Goal: Task Accomplishment & Management: Manage account settings

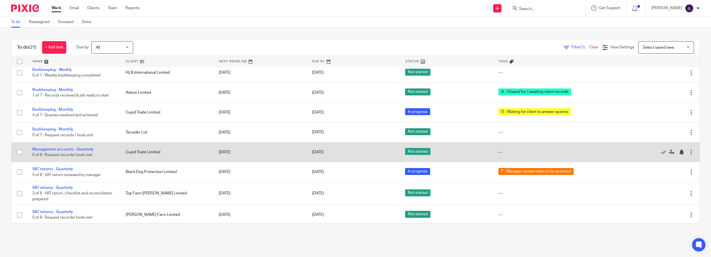
scroll to position [286, 0]
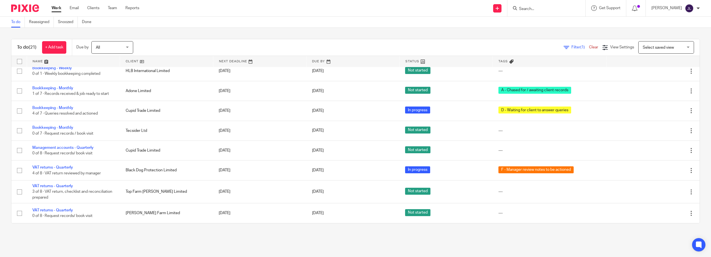
click at [536, 5] on form at bounding box center [547, 8] width 59 height 7
click at [528, 8] on input "Search" at bounding box center [543, 9] width 50 height 5
type input "doglas"
click at [457, 26] on div "To do Reassigned Snoozed Done" at bounding box center [355, 22] width 711 height 11
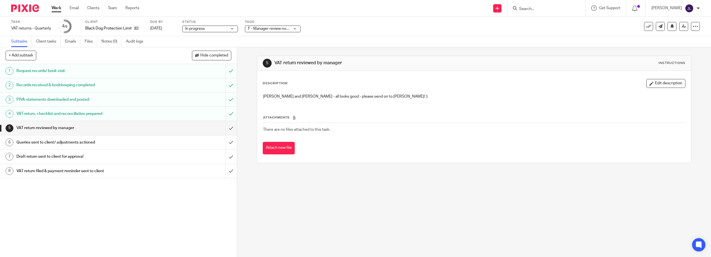
click at [283, 29] on span "F - Manager review notes to be actioned" at bounding box center [283, 29] width 70 height 4
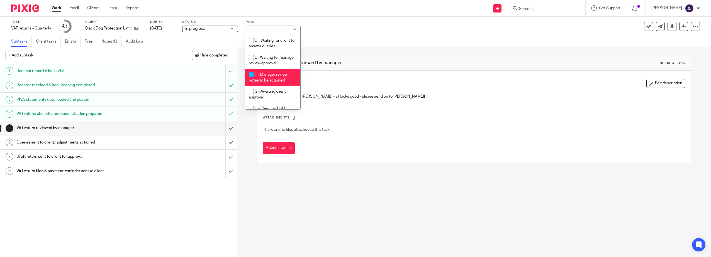
scroll to position [56, 0]
click at [275, 74] on span "F - Manager review notes to be actioned" at bounding box center [268, 73] width 39 height 10
checkbox input "false"
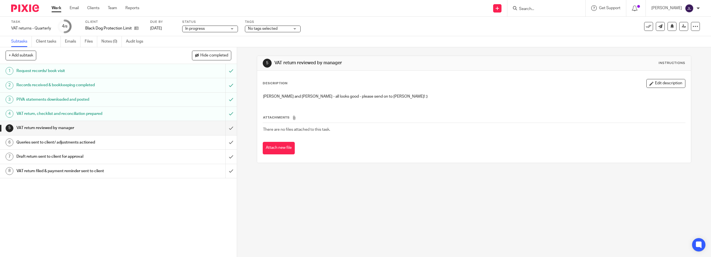
click at [393, 52] on div "5 VAT return reviewed by manager Instructions Description Edit description Josi…" at bounding box center [474, 109] width 434 height 124
click at [681, 28] on icon at bounding box center [683, 26] width 4 height 4
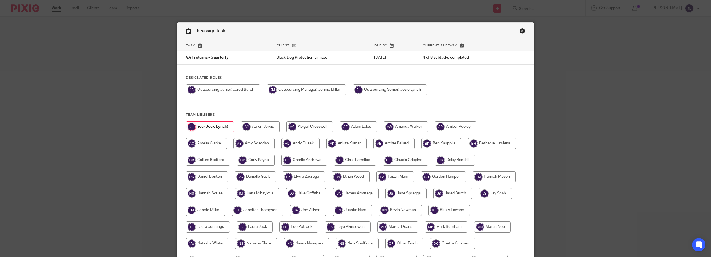
click at [237, 91] on input "radio" at bounding box center [223, 89] width 74 height 11
radio input "true"
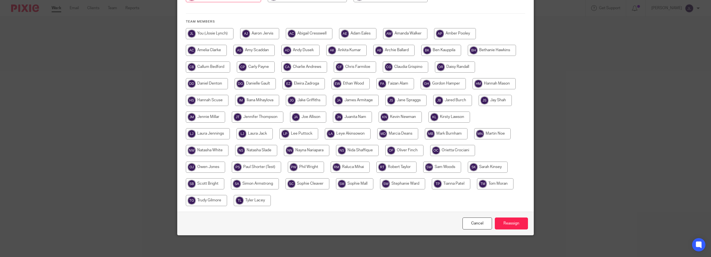
scroll to position [94, 0]
click at [476, 224] on link "Cancel" at bounding box center [477, 223] width 30 height 12
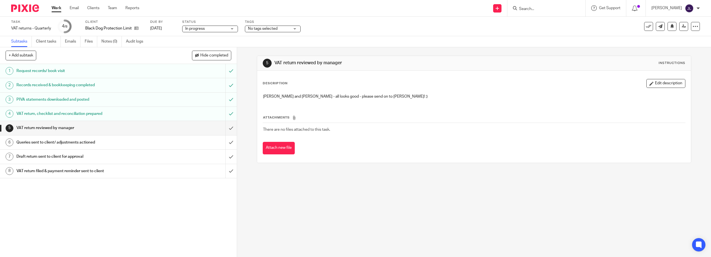
click at [249, 29] on span "No tags selected" at bounding box center [263, 29] width 30 height 4
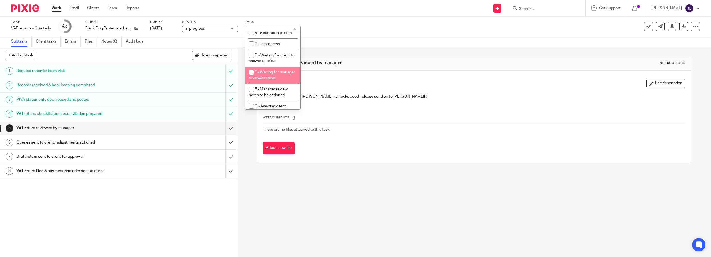
scroll to position [56, 0]
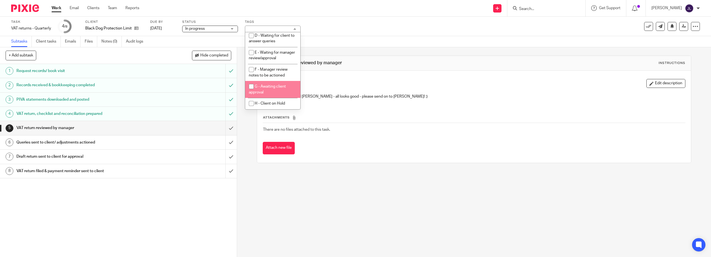
click at [273, 87] on li "G - Awaiting client approval" at bounding box center [272, 89] width 55 height 17
checkbox input "true"
click at [345, 40] on div "Subtasks Client tasks Emails Files Notes (0) Audit logs" at bounding box center [355, 41] width 711 height 11
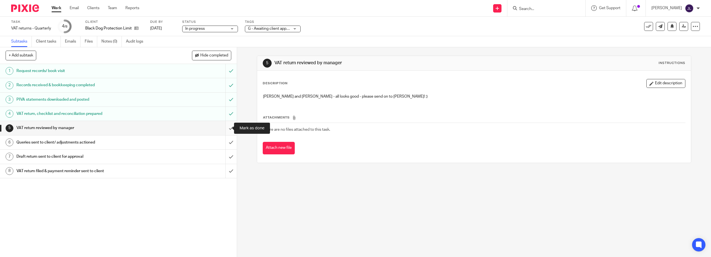
click at [225, 126] on input "submit" at bounding box center [118, 128] width 237 height 14
click at [225, 140] on input "submit" at bounding box center [118, 143] width 237 height 14
click at [224, 154] on input "submit" at bounding box center [118, 157] width 237 height 14
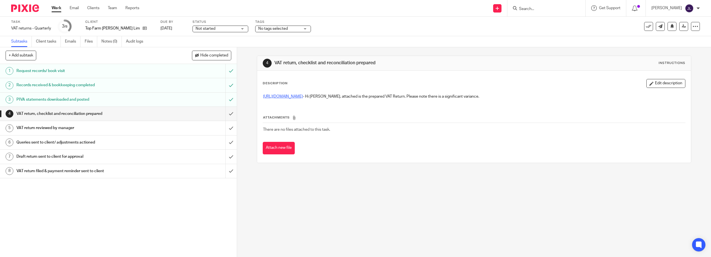
click at [303, 96] on link "https://cloudimanage.com/work/link/f/LLP!10340308" at bounding box center [283, 97] width 40 height 4
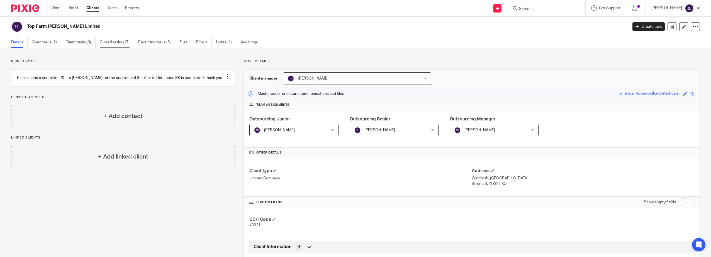
click at [105, 41] on link "Closed tasks (17)" at bounding box center [117, 42] width 34 height 11
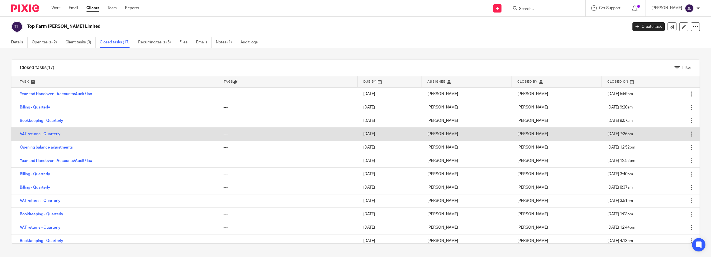
click at [47, 137] on td "VAT returns - Quarterly" at bounding box center [114, 134] width 206 height 13
click at [54, 133] on link "VAT returns - Quarterly" at bounding box center [40, 134] width 41 height 4
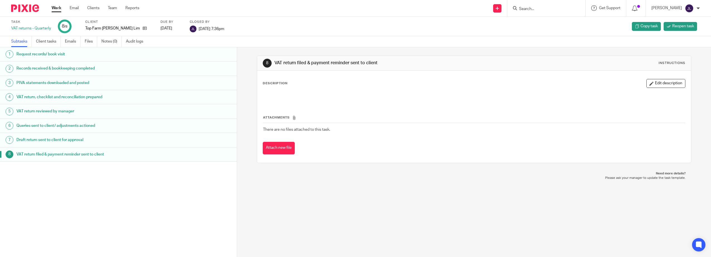
click at [69, 111] on h1 "VAT return reviewed by manager" at bounding box center [87, 111] width 143 height 8
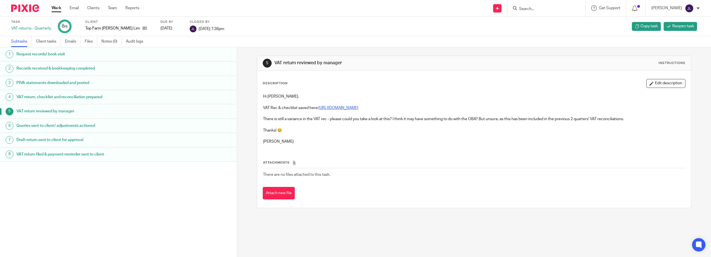
click at [349, 109] on link "[URL][DOMAIN_NAME]" at bounding box center [338, 108] width 40 height 4
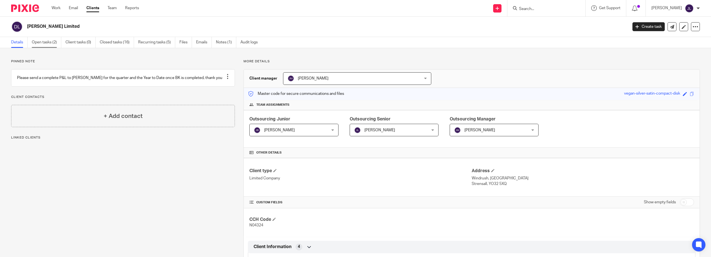
click at [54, 45] on link "Open tasks (2)" at bounding box center [47, 42] width 30 height 11
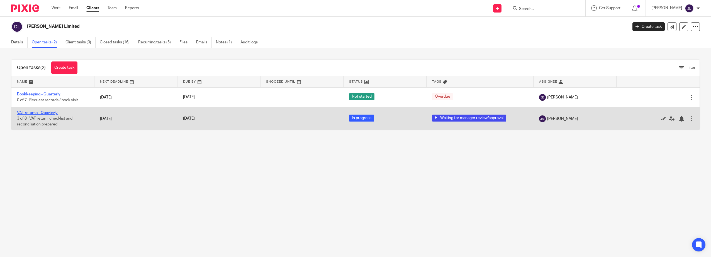
click at [53, 112] on link "VAT returns - Quarterly" at bounding box center [37, 113] width 41 height 4
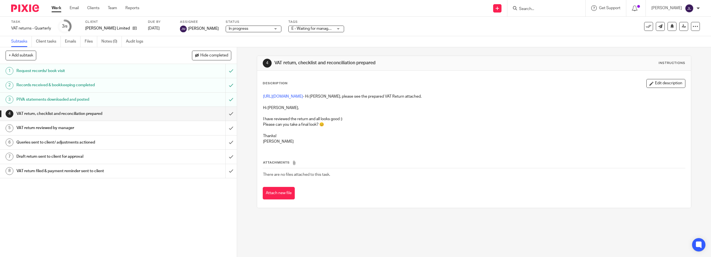
click at [103, 124] on h1 "VAT return reviewed by manager" at bounding box center [84, 128] width 136 height 8
